Goal: Task Accomplishment & Management: Complete application form

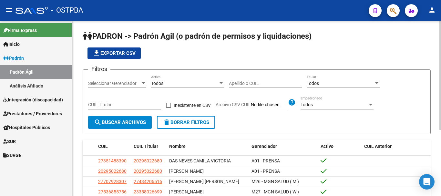
click at [143, 81] on div at bounding box center [143, 83] width 6 height 5
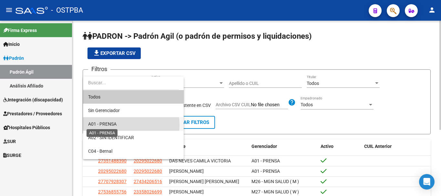
drag, startPoint x: 116, startPoint y: 125, endPoint x: 180, endPoint y: 102, distance: 68.3
click at [115, 125] on span "A01 - PRENSA" at bounding box center [102, 123] width 28 height 5
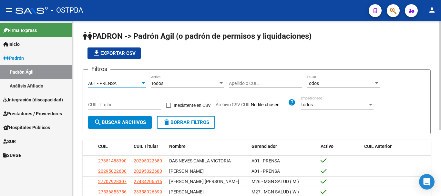
click at [249, 81] on input "Apellido o CUIL" at bounding box center [265, 83] width 73 height 5
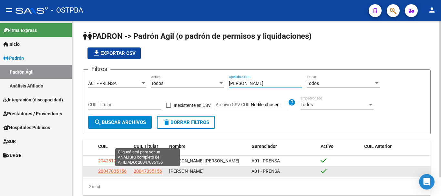
type input "[PERSON_NAME]"
click at [140, 172] on span "20047035156" at bounding box center [148, 170] width 28 height 5
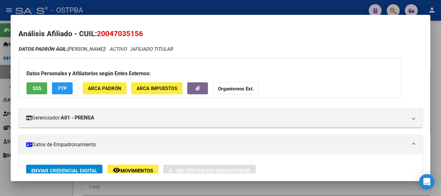
click at [41, 187] on div at bounding box center [220, 98] width 441 height 196
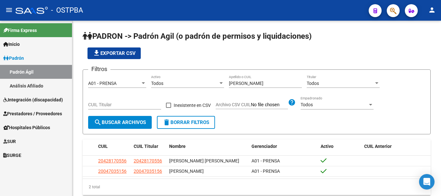
click at [15, 142] on span "SUR" at bounding box center [9, 141] width 13 height 7
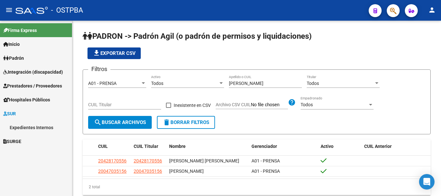
click at [19, 125] on link "Expedientes Internos" at bounding box center [36, 127] width 72 height 14
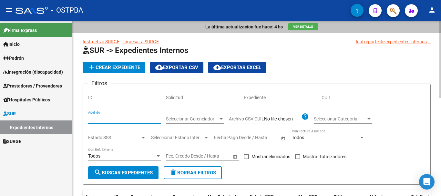
click at [97, 118] on input "Apellido" at bounding box center [124, 118] width 73 height 5
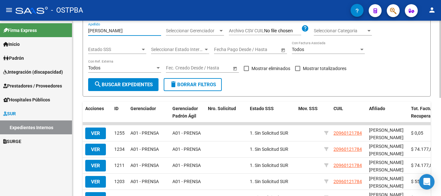
scroll to position [97, 0]
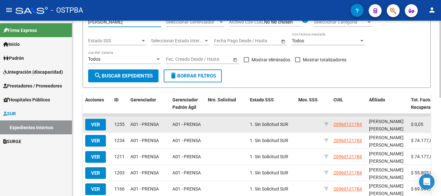
type input "[PERSON_NAME]"
click at [90, 127] on button "VER" at bounding box center [95, 125] width 21 height 12
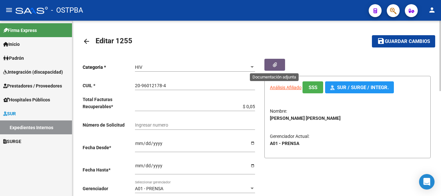
click at [274, 64] on icon "button" at bounding box center [275, 64] width 4 height 5
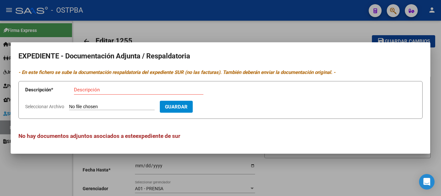
click at [335, 176] on div at bounding box center [220, 98] width 441 height 196
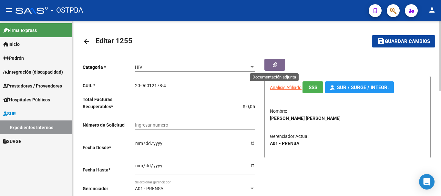
click at [274, 63] on icon "button" at bounding box center [275, 64] width 4 height 5
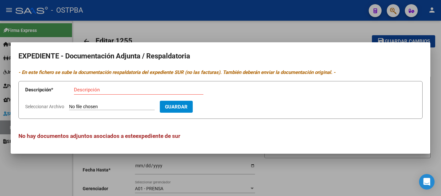
click at [311, 177] on div at bounding box center [220, 98] width 441 height 196
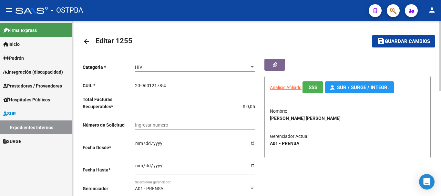
click at [87, 41] on mat-icon "arrow_back" at bounding box center [87, 41] width 8 height 8
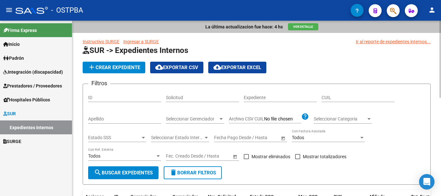
click at [109, 118] on input "Apellido" at bounding box center [124, 118] width 73 height 5
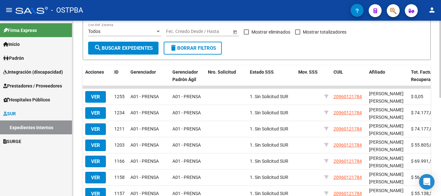
scroll to position [129, 0]
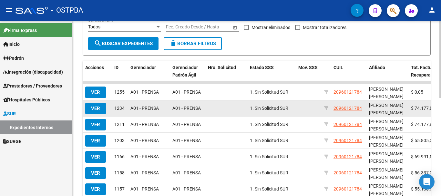
type input "[PERSON_NAME]"
click at [96, 108] on span "VER" at bounding box center [95, 109] width 9 height 6
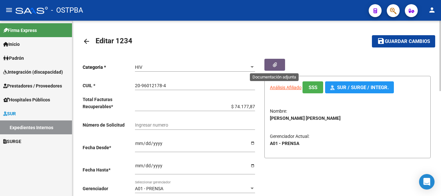
click at [277, 63] on icon "button" at bounding box center [275, 64] width 4 height 5
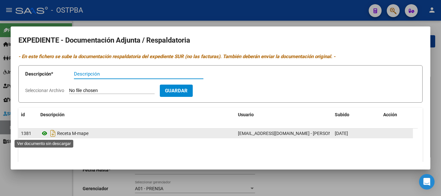
click at [45, 133] on icon at bounding box center [44, 133] width 8 height 8
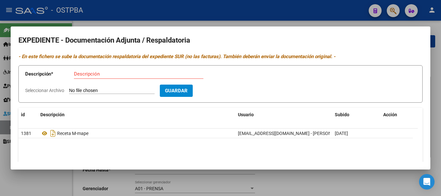
drag, startPoint x: 290, startPoint y: 183, endPoint x: 267, endPoint y: 163, distance: 31.1
click at [285, 176] on div at bounding box center [220, 98] width 441 height 196
